Goal: Find specific page/section: Find specific page/section

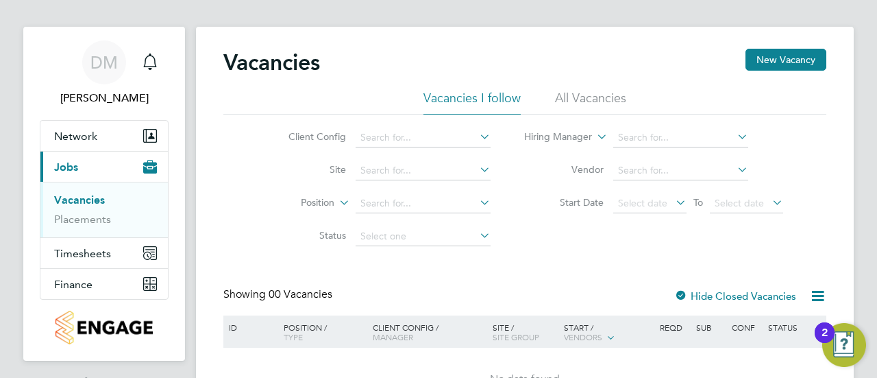
scroll to position [8, 0]
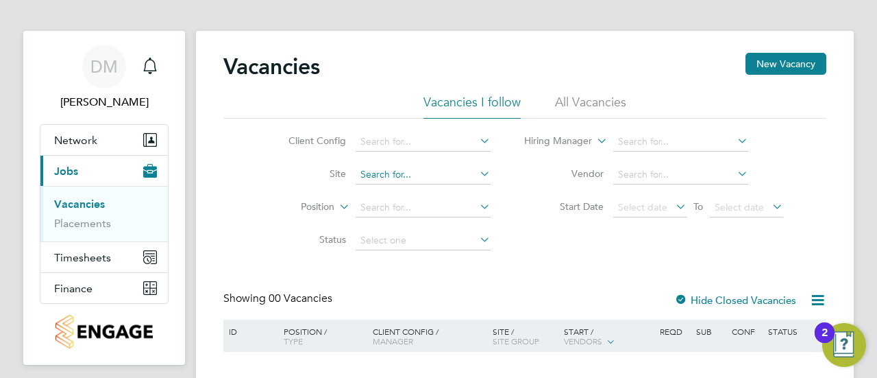
click at [382, 175] on input at bounding box center [423, 174] width 135 height 19
click at [387, 190] on li "[PERSON_NAME] Buildings" at bounding box center [426, 193] width 143 height 19
type input "Hannah Buildings"
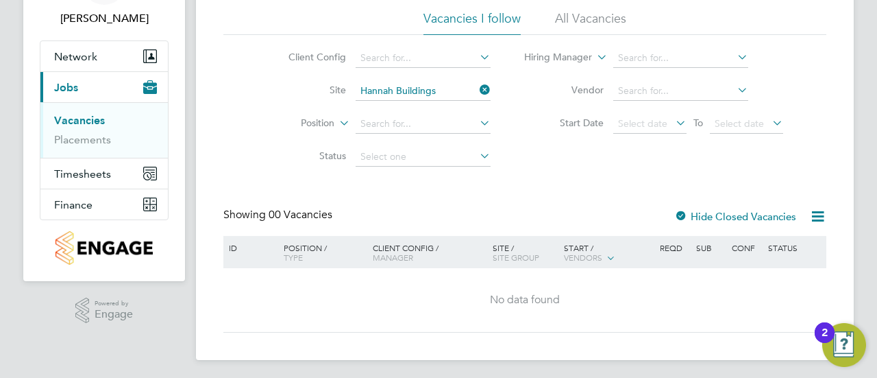
scroll to position [95, 0]
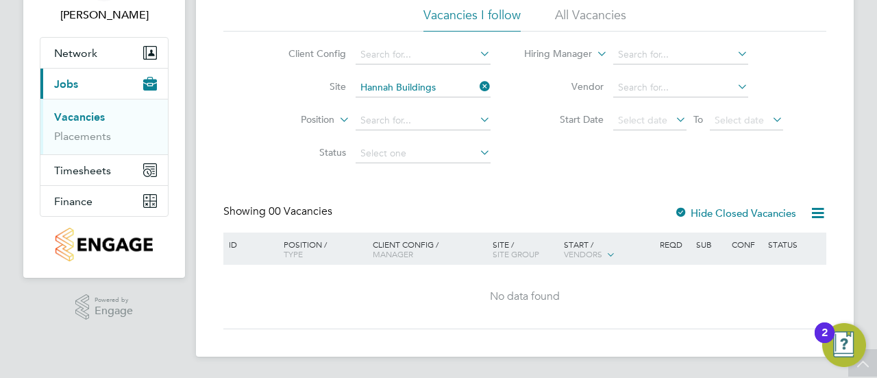
click at [547, 171] on div "Vacancies New Vacancy Vacancies I follow All Vacancies Client Config Site [PERS…" at bounding box center [524, 147] width 603 height 363
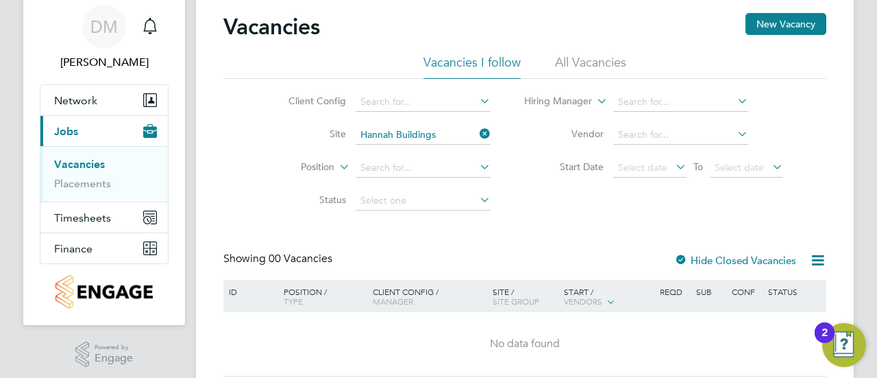
scroll to position [45, 0]
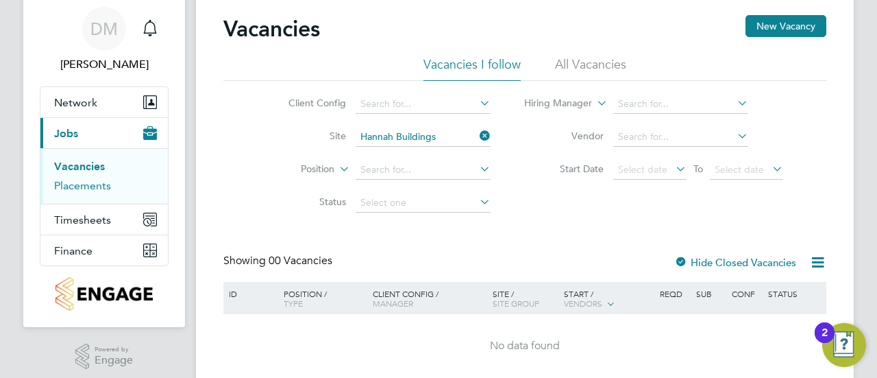
click at [92, 186] on link "Placements" at bounding box center [82, 185] width 57 height 13
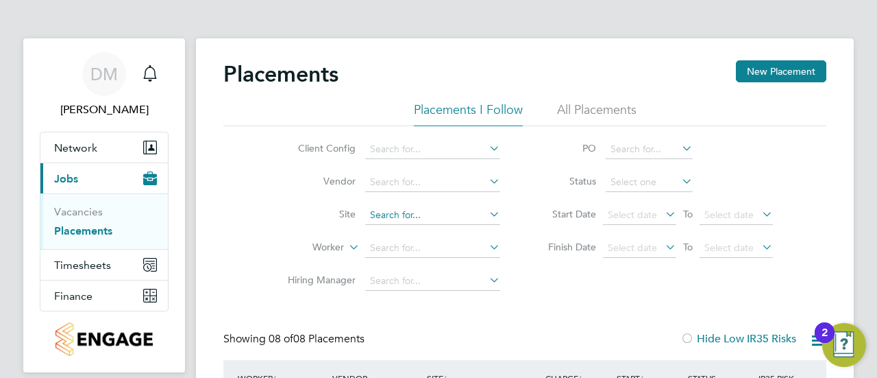
click at [400, 208] on input at bounding box center [432, 215] width 135 height 19
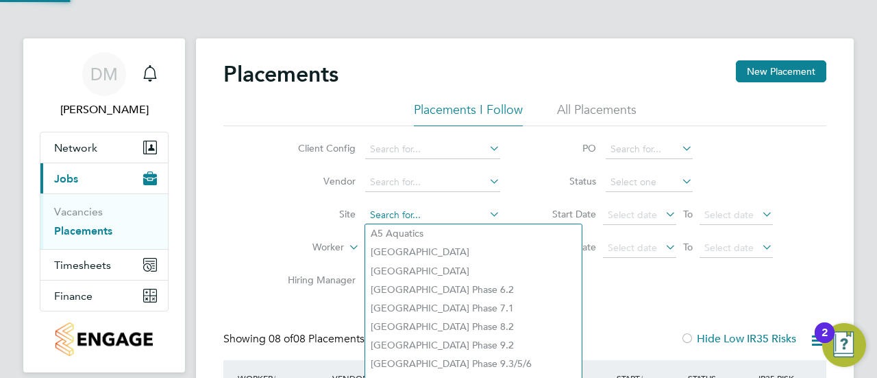
type input "g"
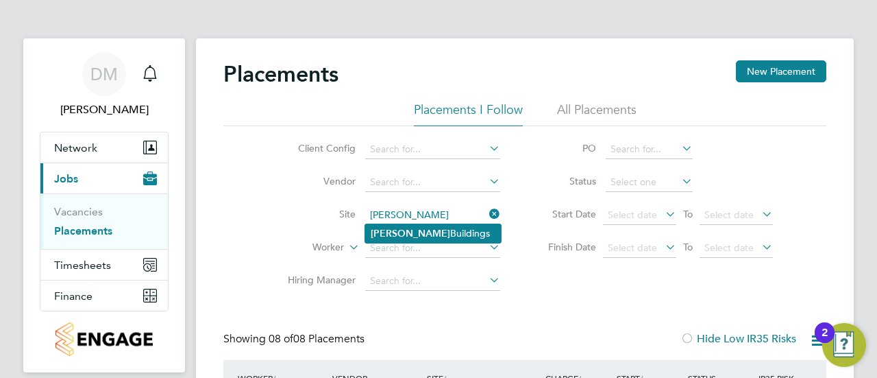
click at [407, 235] on li "Hannah Buildings" at bounding box center [433, 233] width 136 height 19
type input "Hannah Buildings"
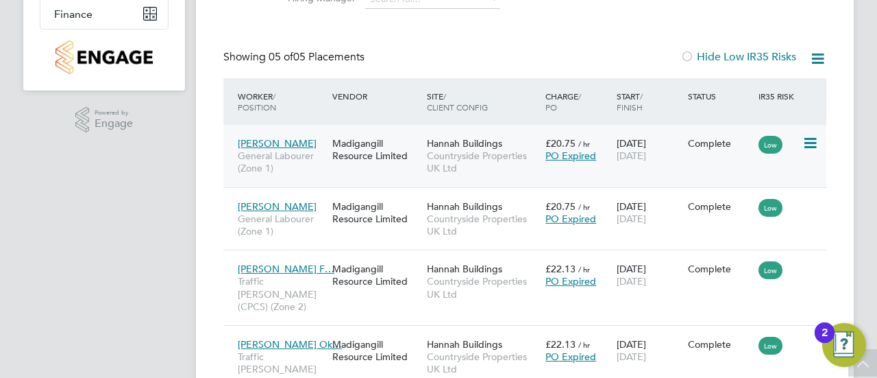
click at [292, 144] on span "[PERSON_NAME]" at bounding box center [277, 143] width 79 height 12
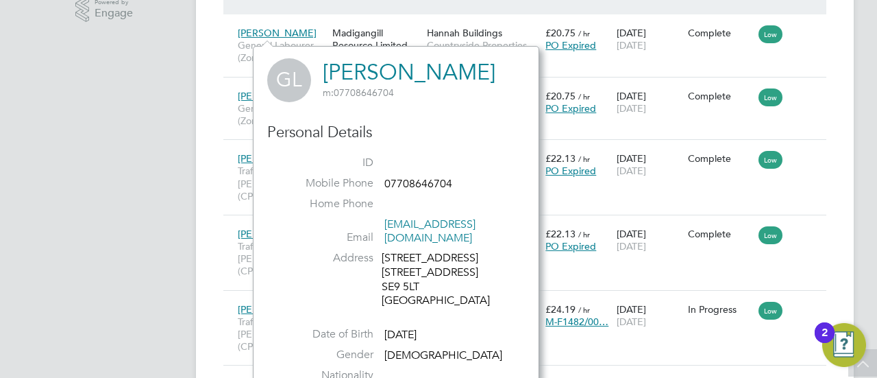
click at [215, 110] on div "Placements New Placement Placements I Follow All Placements Client Config Vendo…" at bounding box center [525, 26] width 658 height 760
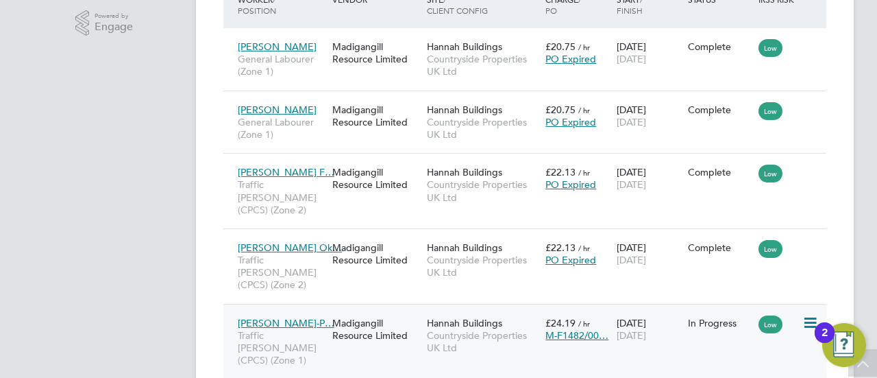
click at [265, 317] on span "[PERSON_NAME]-P…" at bounding box center [286, 323] width 97 height 12
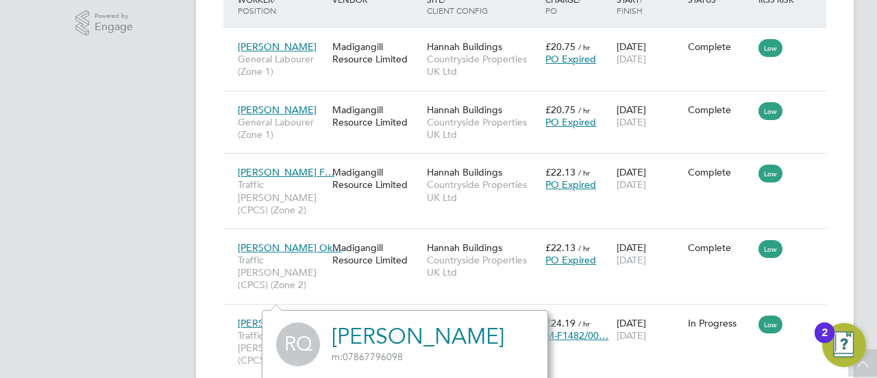
click at [835, 334] on div "2" at bounding box center [825, 332] width 20 height 21
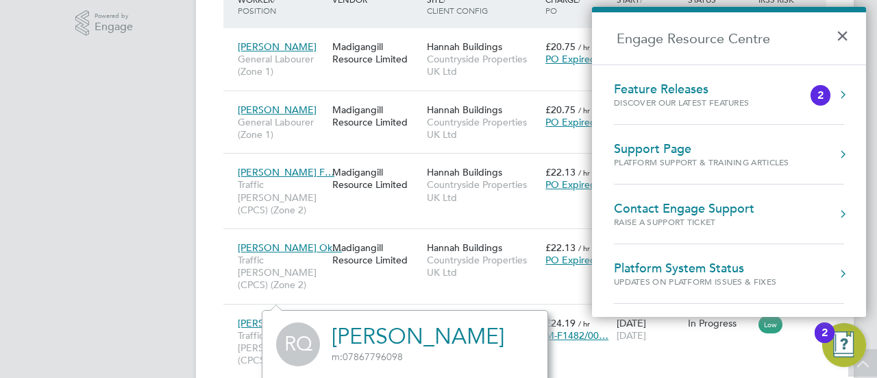
click at [839, 334] on img "Open Resource Center, 2 new notifications" at bounding box center [845, 345] width 44 height 44
